Goal: Task Accomplishment & Management: Complete application form

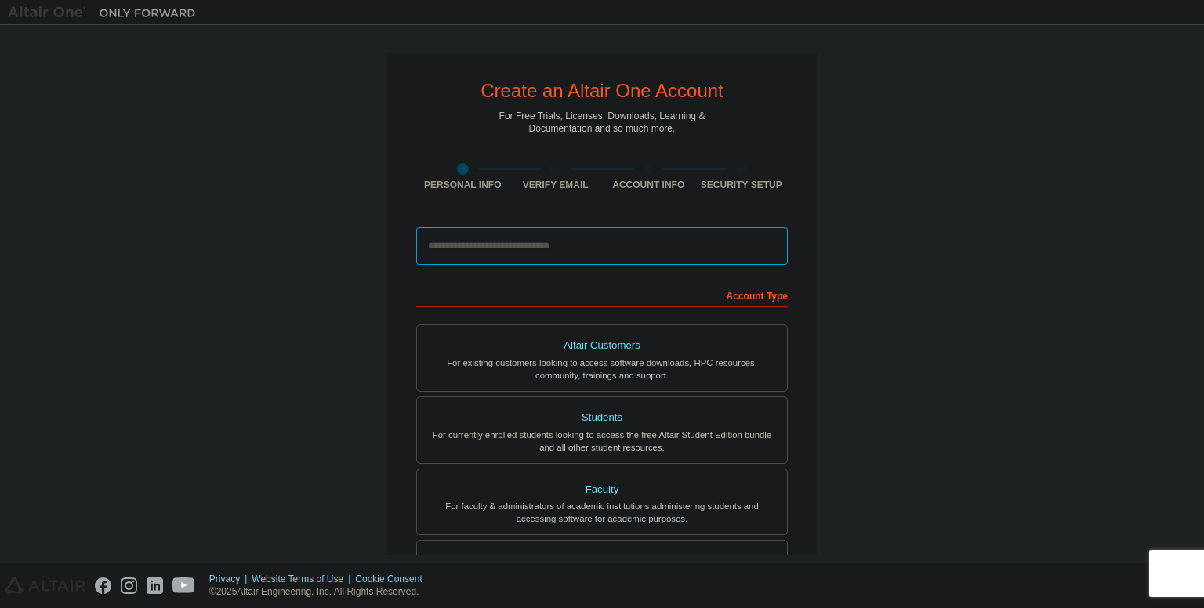
click at [615, 240] on input "email" at bounding box center [602, 246] width 372 height 38
type input "**********"
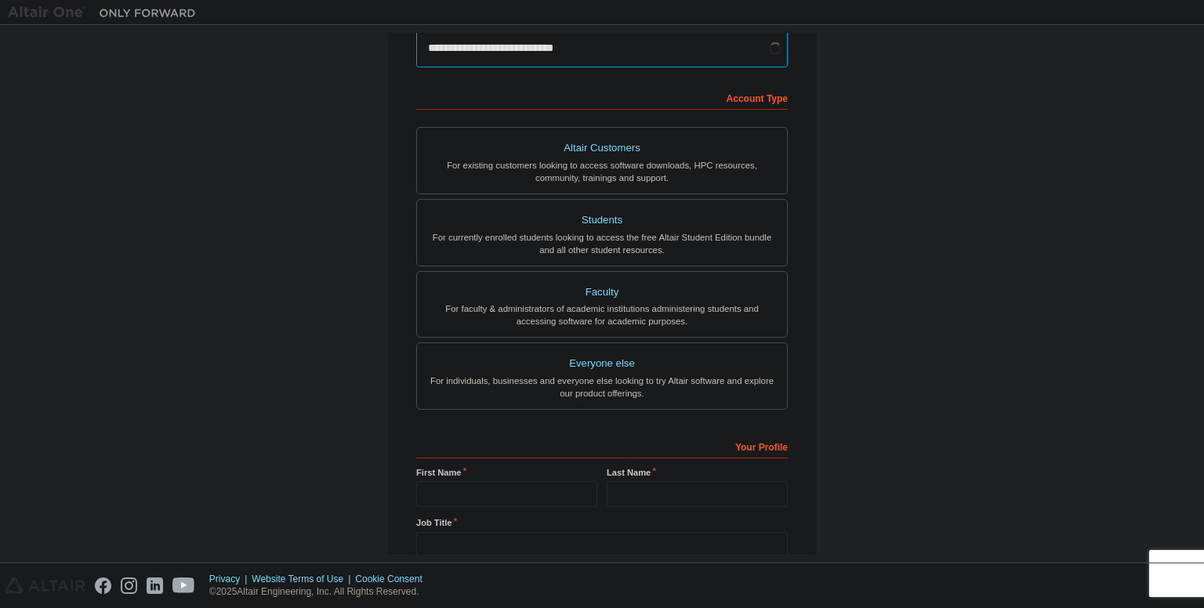
scroll to position [204, 0]
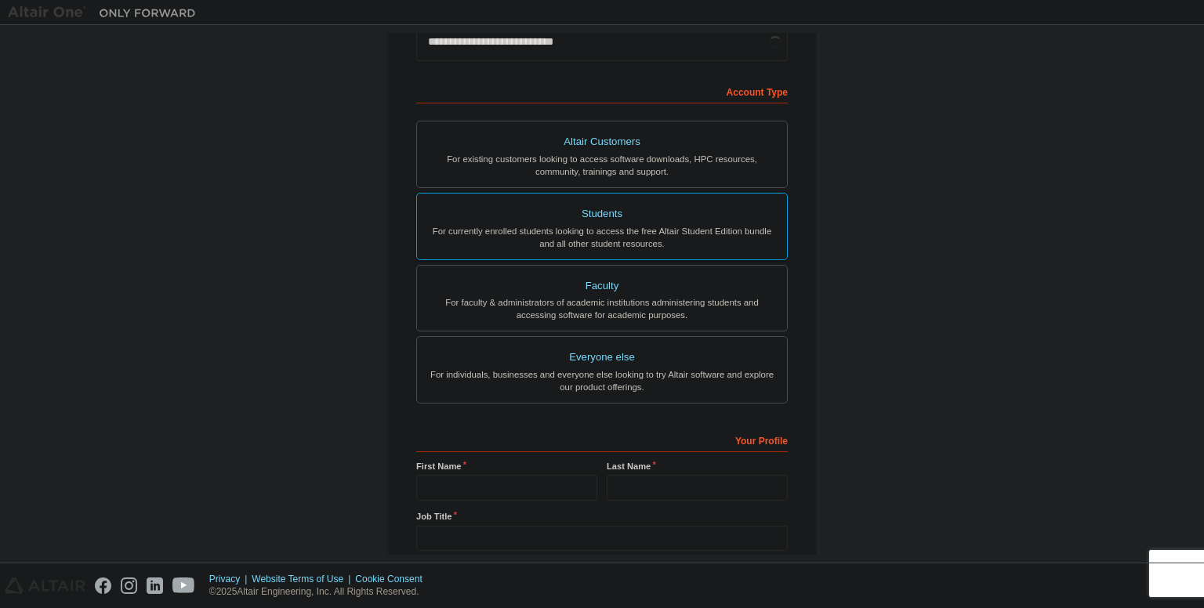
click at [661, 216] on div "Students" at bounding box center [601, 214] width 351 height 22
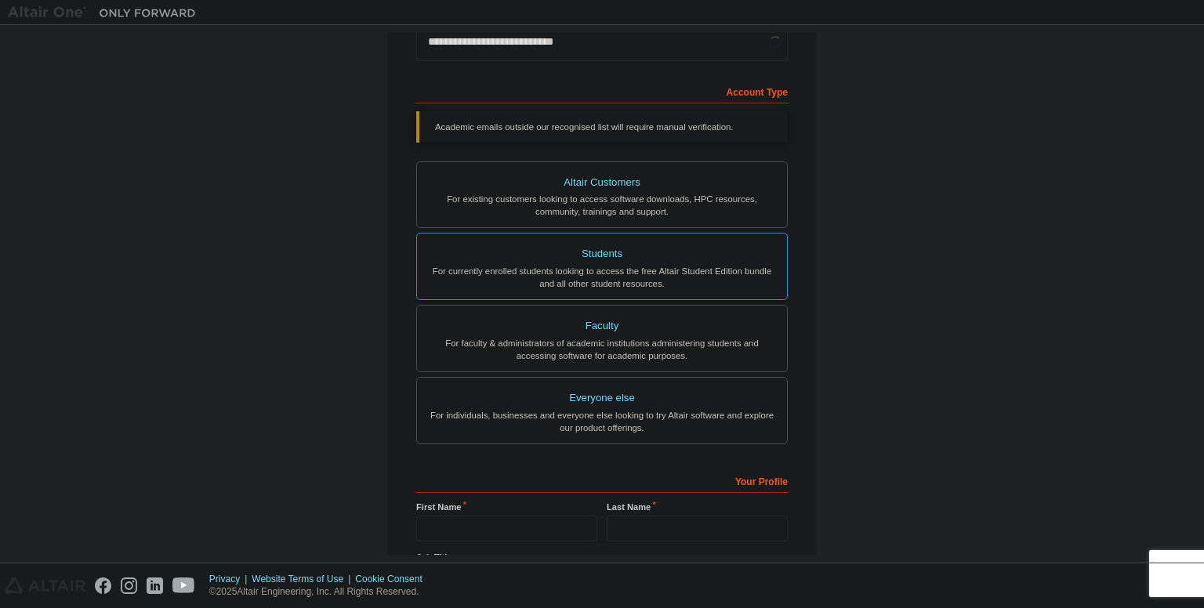
scroll to position [345, 0]
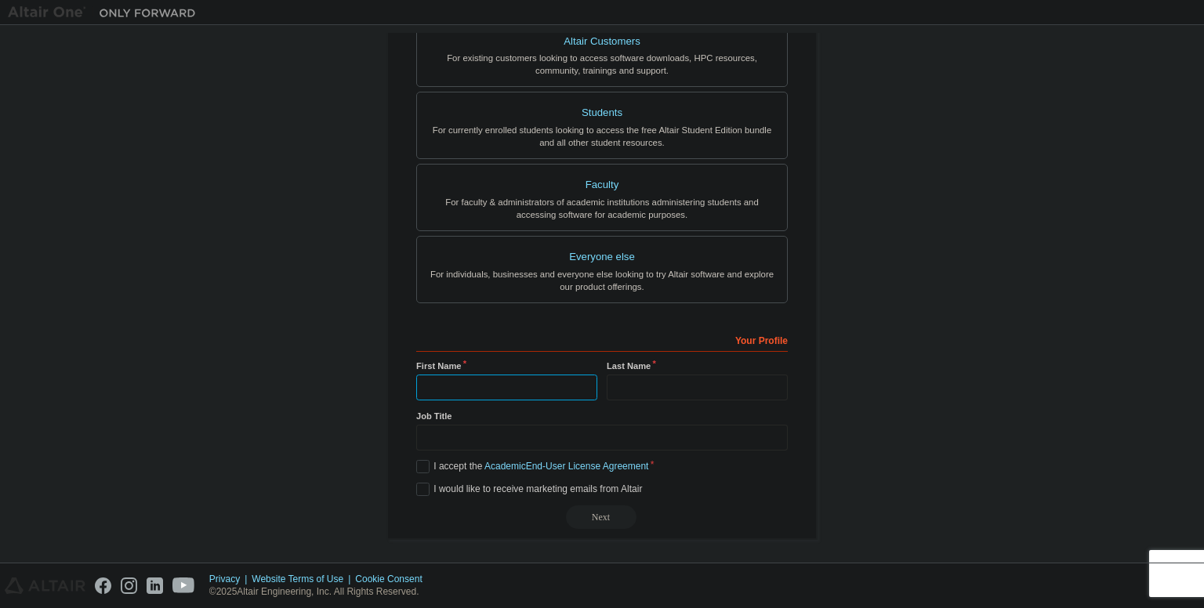
click at [485, 377] on input "text" at bounding box center [506, 388] width 181 height 26
type input "**********"
click at [651, 388] on input "text" at bounding box center [697, 388] width 181 height 26
type input "*******"
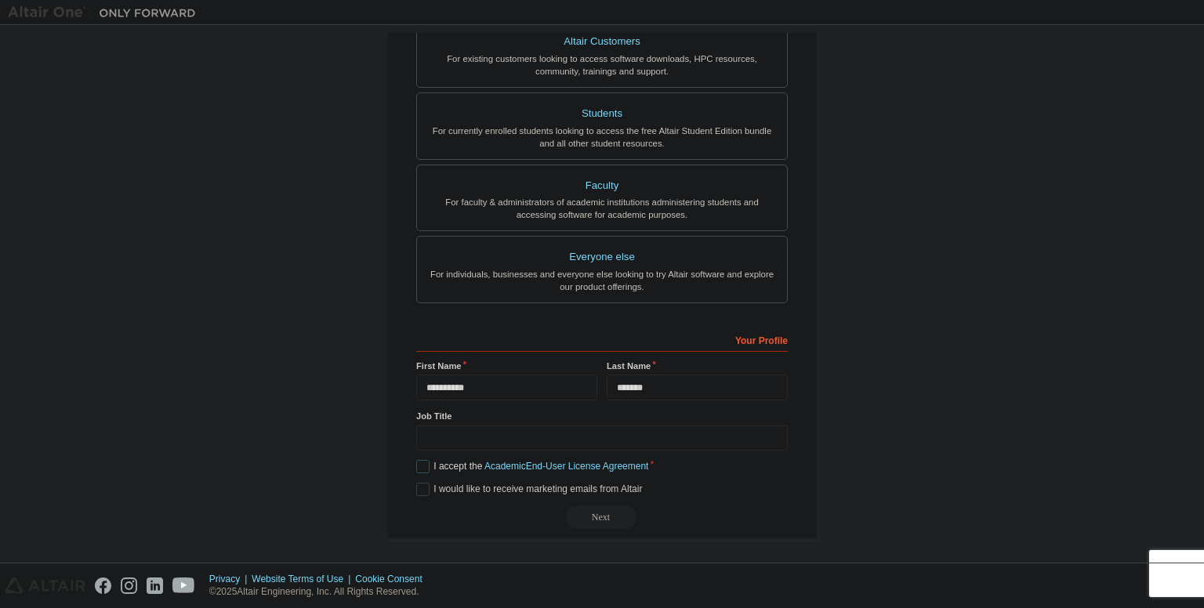
click at [416, 463] on label "I accept the Academic End-User License Agreement" at bounding box center [532, 466] width 232 height 13
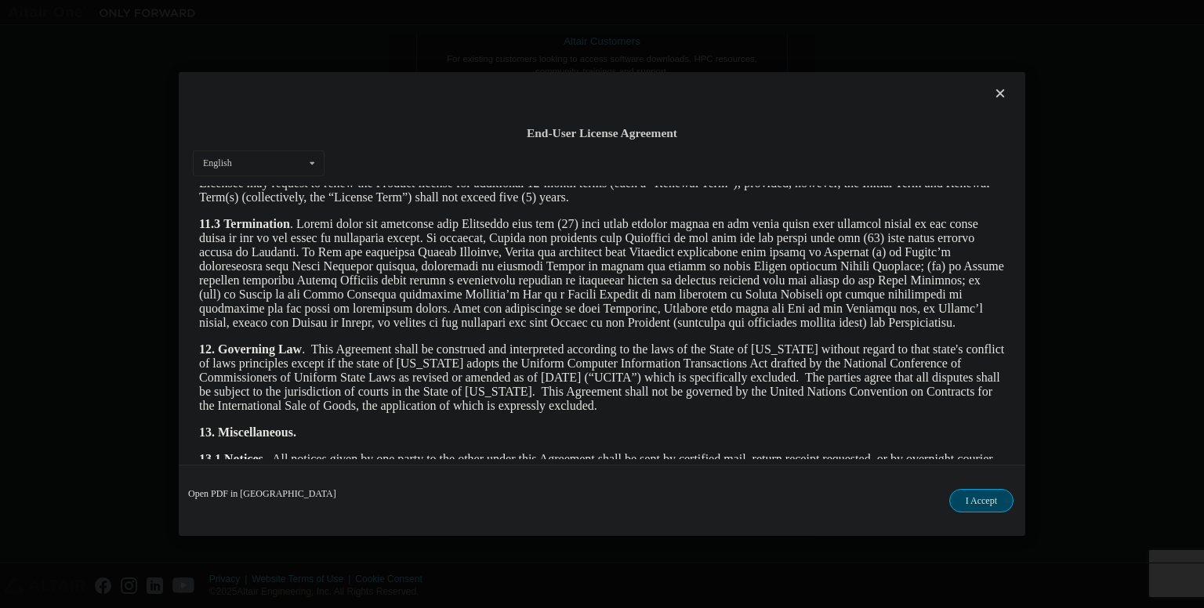
scroll to position [2603, 0]
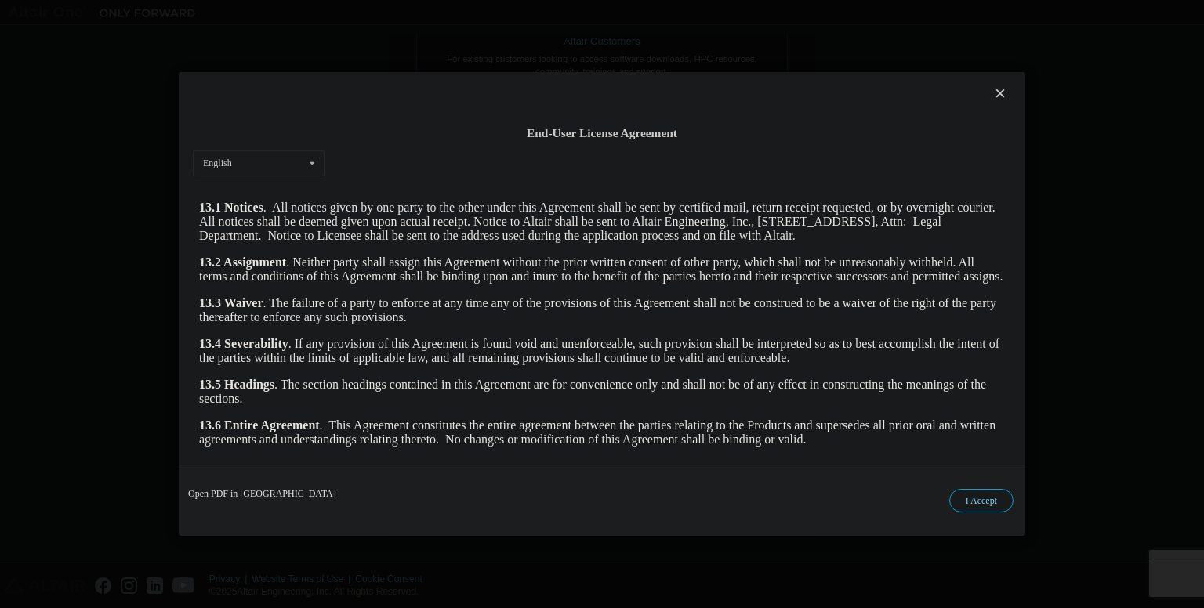
click at [978, 493] on button "I Accept" at bounding box center [981, 501] width 64 height 24
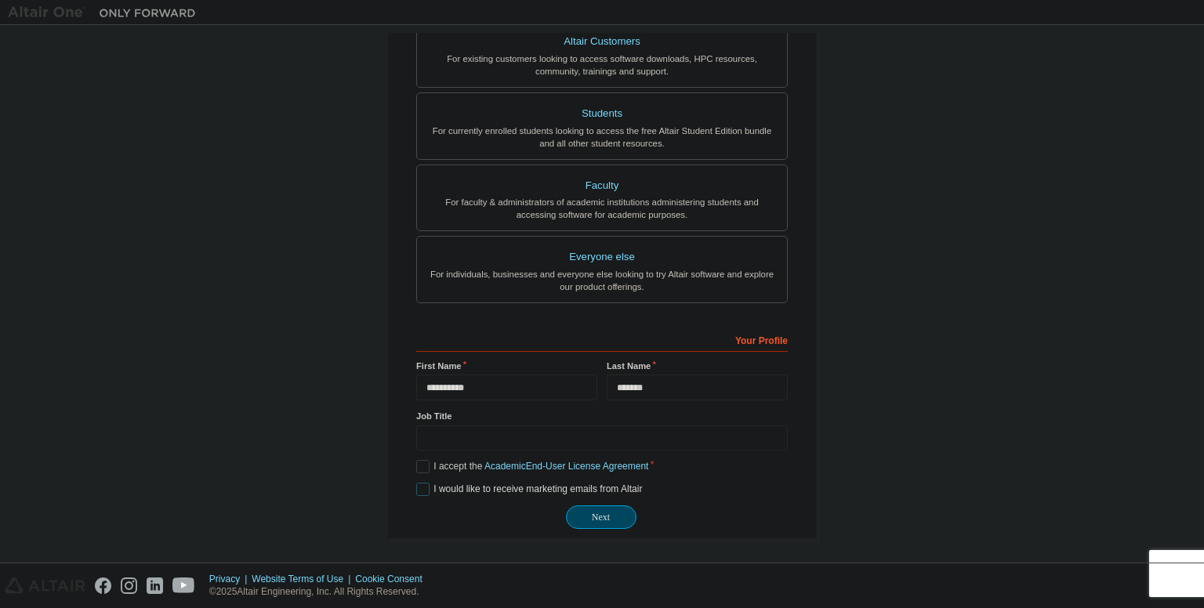
click at [419, 484] on label "I would like to receive marketing emails from Altair" at bounding box center [529, 489] width 226 height 13
click at [615, 506] on button "Next" at bounding box center [601, 518] width 71 height 24
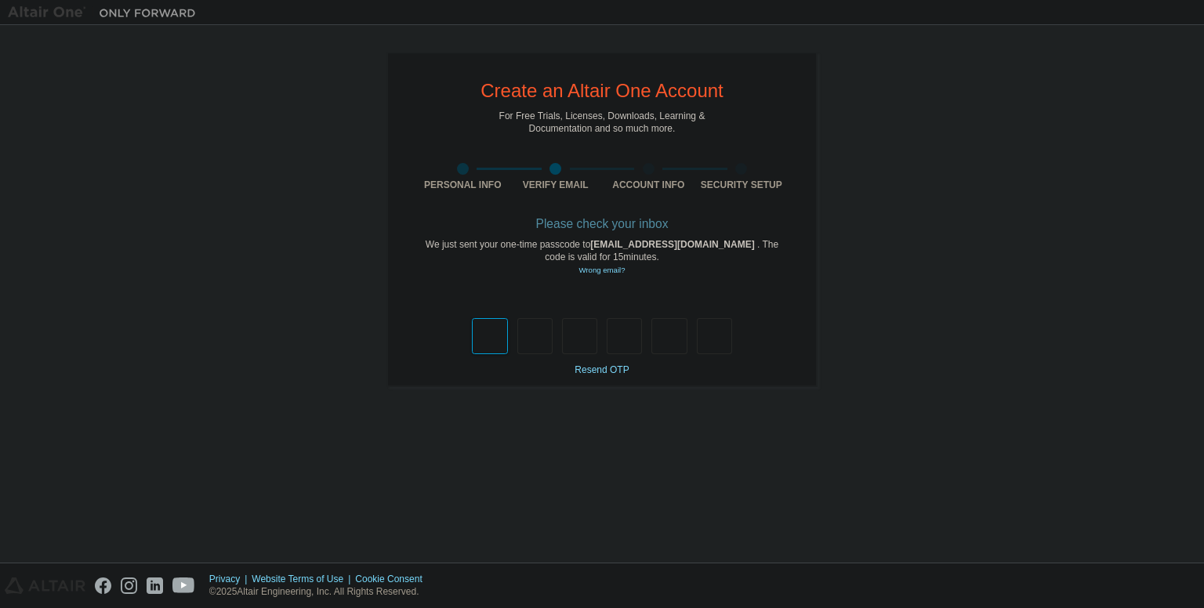
type input "*"
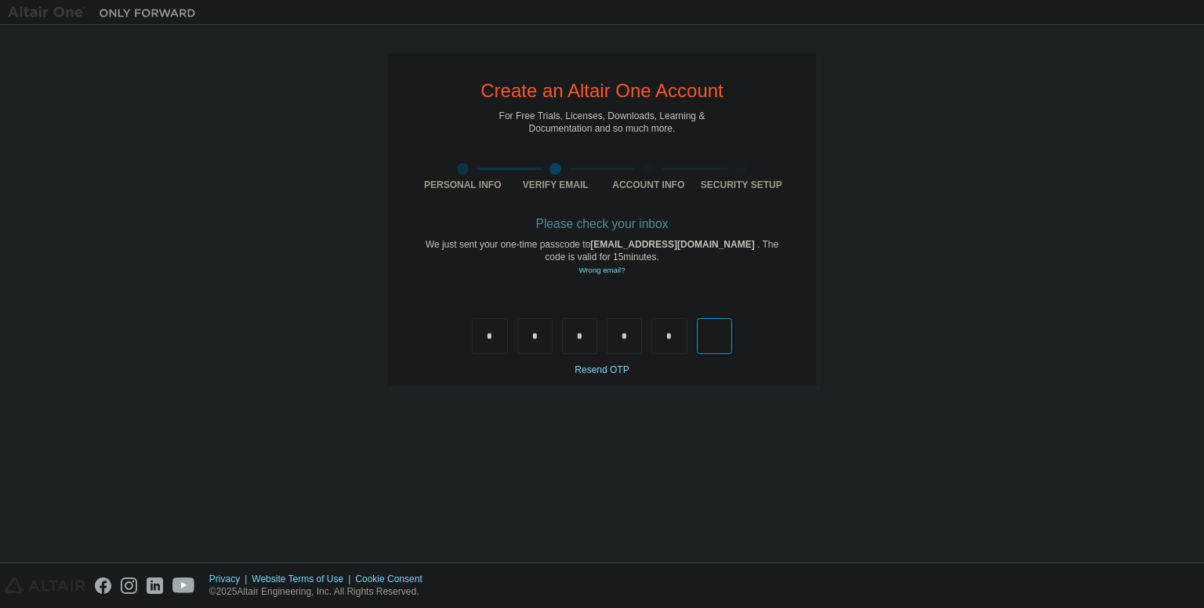
type input "*"
